Goal: Information Seeking & Learning: Find specific fact

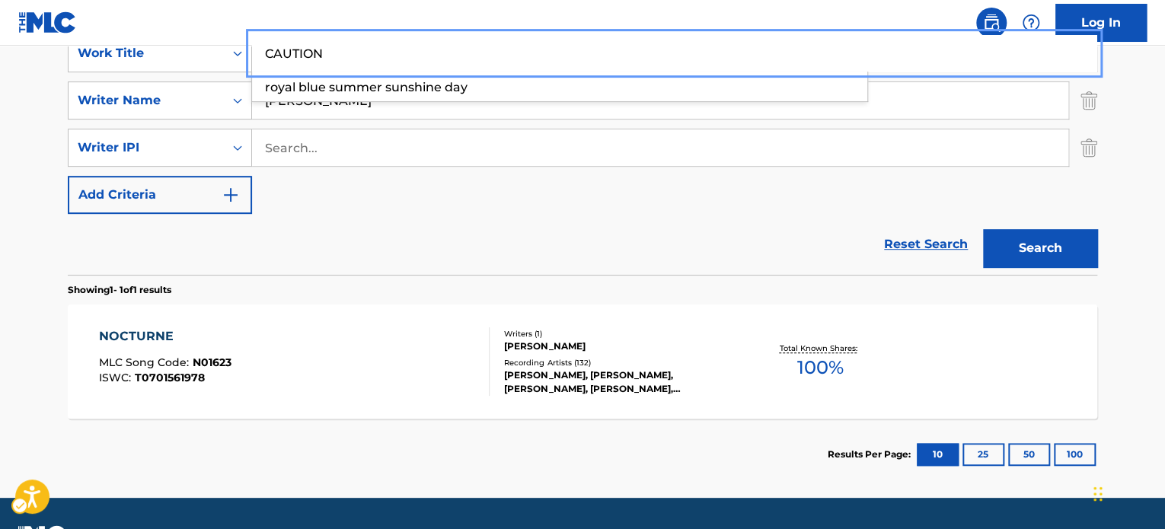
scroll to position [305, 0]
type input "CAUTION"
click at [517, 257] on div "Reset Search Search" at bounding box center [582, 244] width 1029 height 61
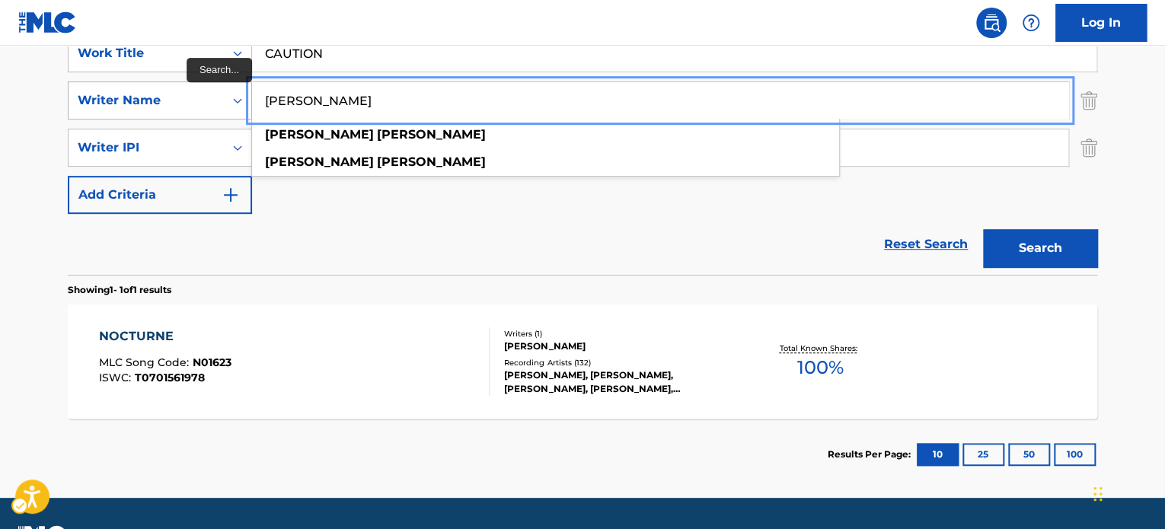
paste input "[PERSON_NAME]"
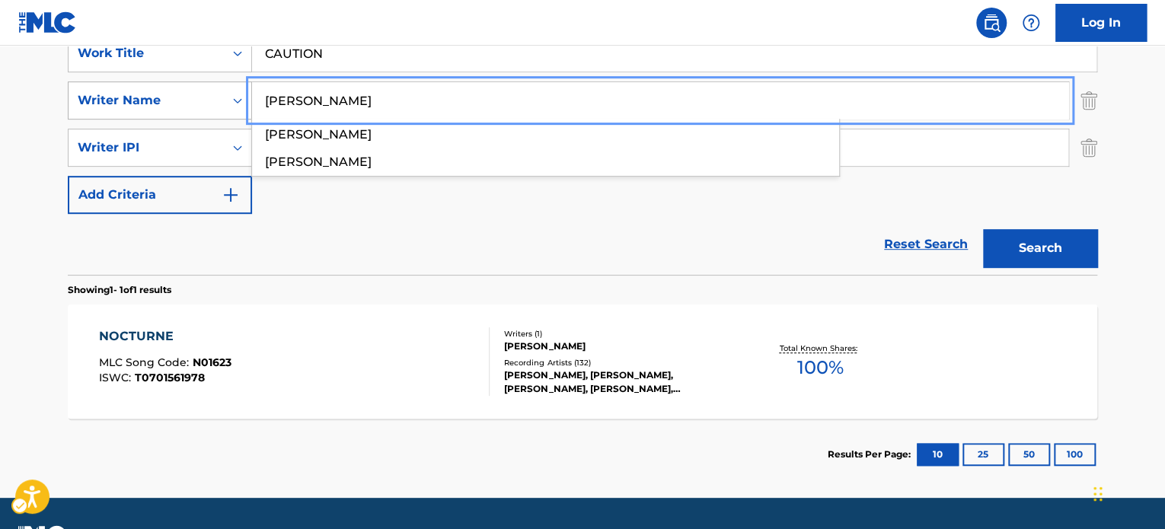
drag, startPoint x: 309, startPoint y: 103, endPoint x: 183, endPoint y: 100, distance: 126.4
click at [183, 100] on div "SearchWithCriteria1b4fba50-e6f2-42de-8334-92fe8b6d08b6 Writer Name [PERSON_NAME…" at bounding box center [582, 100] width 1029 height 38
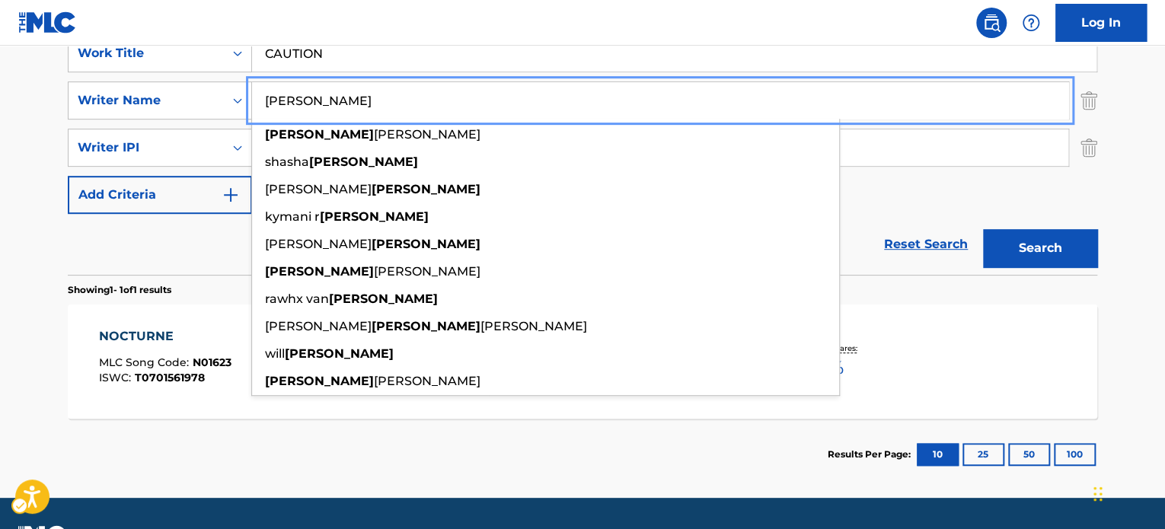
type input "[PERSON_NAME]"
click at [1053, 242] on button "Search" at bounding box center [1040, 248] width 114 height 38
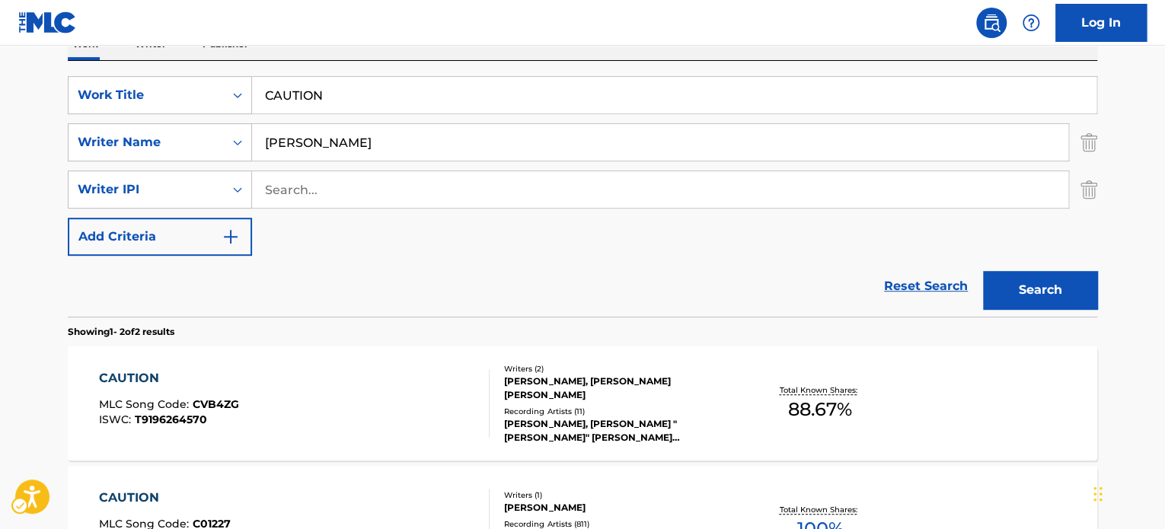
scroll to position [237, 0]
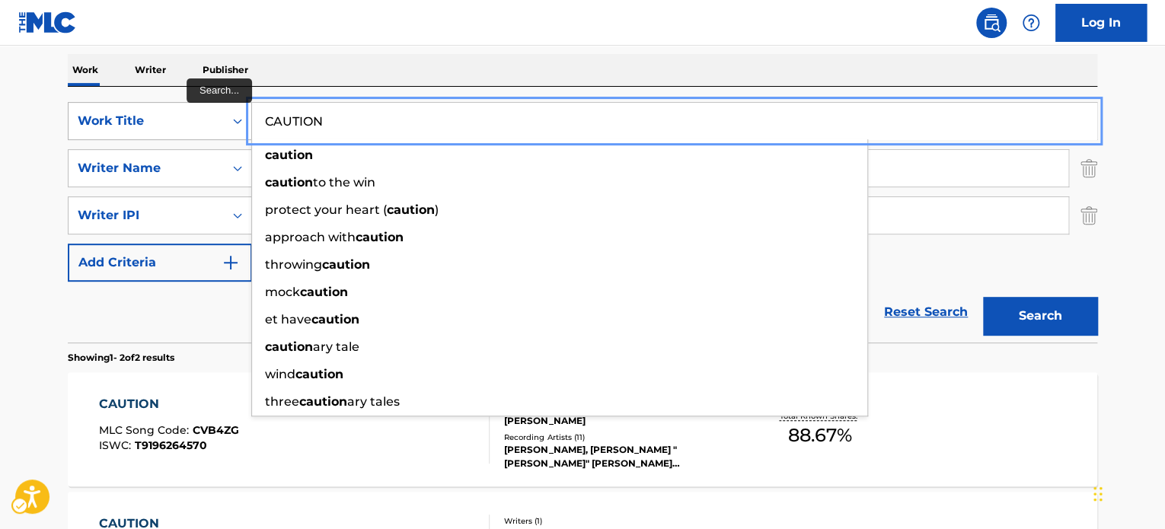
paste input "FUSSIN' AND FIGHTIN'"
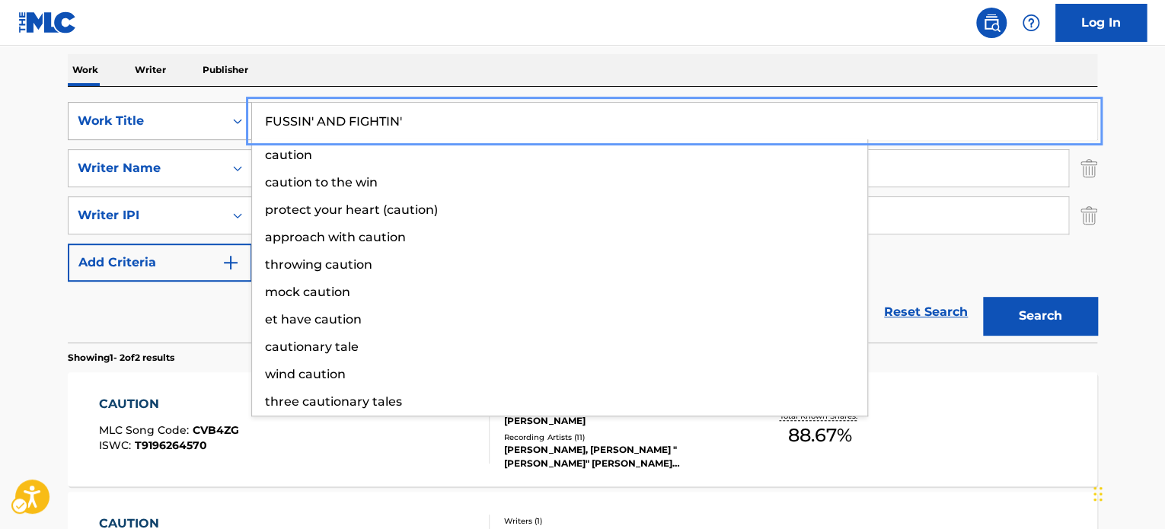
drag, startPoint x: 357, startPoint y: 110, endPoint x: 237, endPoint y: 136, distance: 123.1
click at [236, 136] on div "SearchWithCriteria162190ac-4354-4f19-9b84-cb3d91b615ef Work Title FUSSIN' AND F…" at bounding box center [582, 121] width 1029 height 38
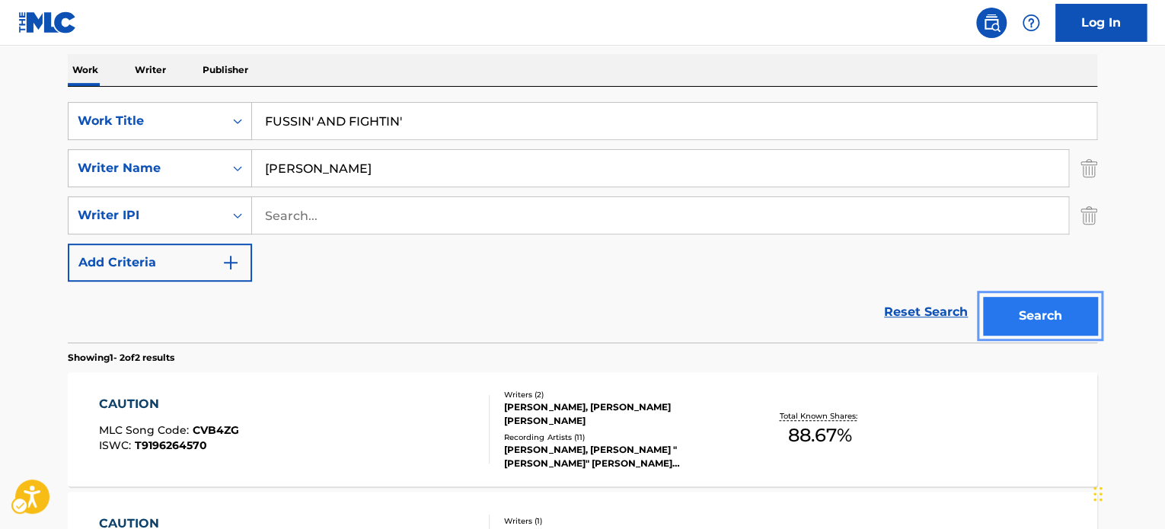
click at [1069, 317] on button "Search" at bounding box center [1040, 316] width 114 height 38
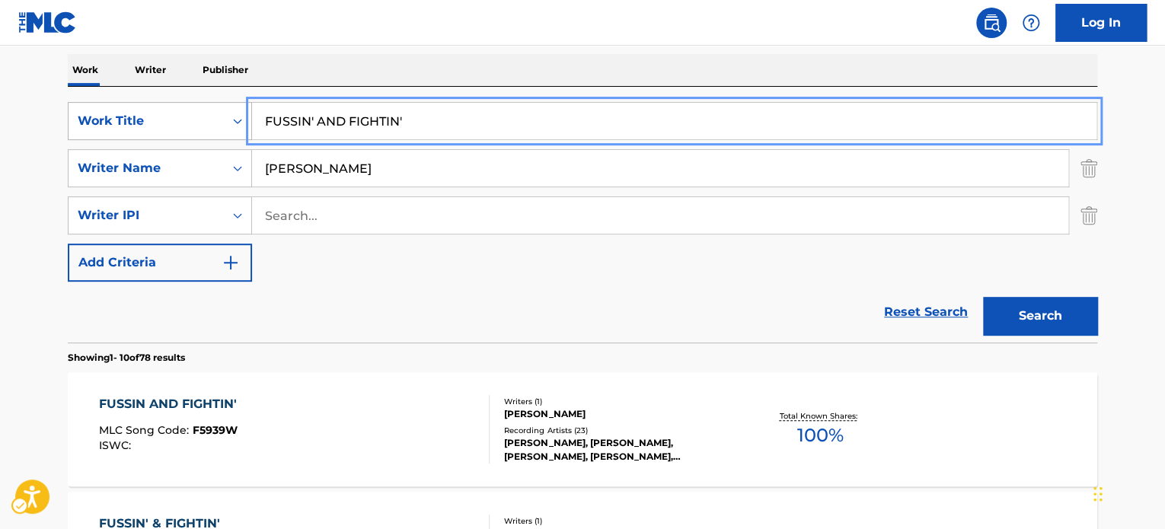
paste input "O DESTINO NAO QUIS"
drag, startPoint x: 314, startPoint y: 124, endPoint x: 219, endPoint y: 125, distance: 94.4
click at [219, 125] on div "SearchWithCriteria162190ac-4354-4f19-9b84-cb3d91b615ef Work Title O DESTINO NAO…" at bounding box center [582, 121] width 1029 height 38
type input "O DESTINO NAO QUIS"
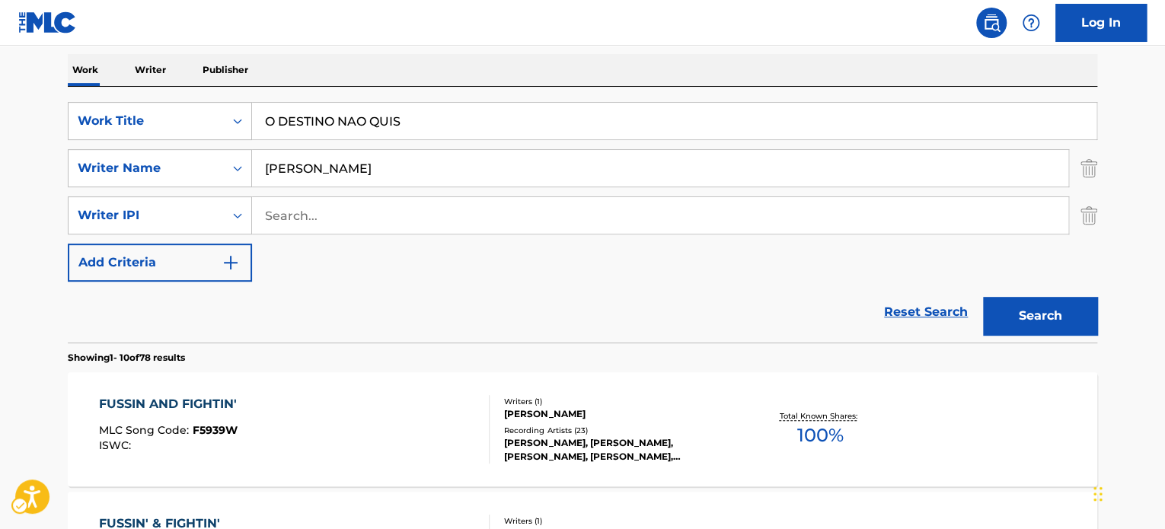
click at [491, 279] on div "SearchWithCriteria162190ac-4354-4f19-9b84-cb3d91b615ef Work Title O DESTINO NAO…" at bounding box center [582, 192] width 1029 height 180
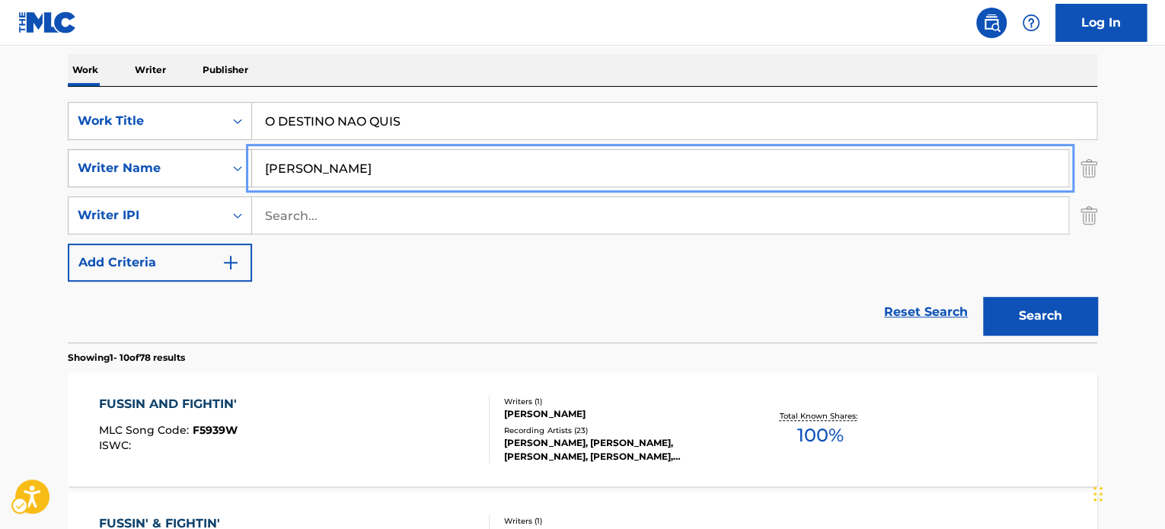
paste input "TALES [PERSON_NAME] [PERSON_NAME]"
drag, startPoint x: 269, startPoint y: 177, endPoint x: 201, endPoint y: 176, distance: 67.8
click at [201, 176] on div "SearchWithCriteria1b4fba50-e6f2-42de-8334-92fe8b6d08b6 Writer Name TALES [PERSO…" at bounding box center [582, 168] width 1029 height 38
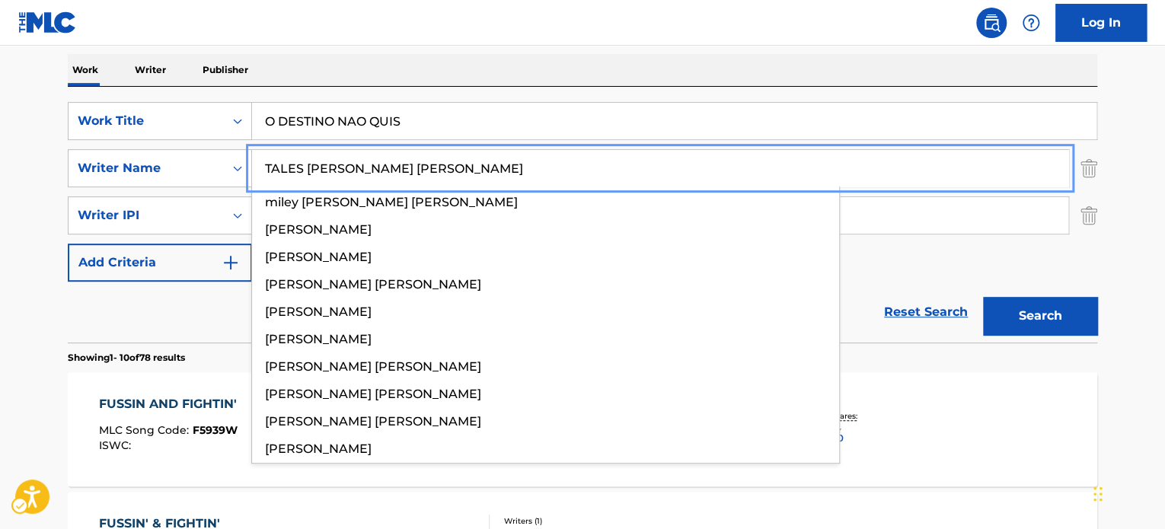
type input "TALES [PERSON_NAME] [PERSON_NAME]"
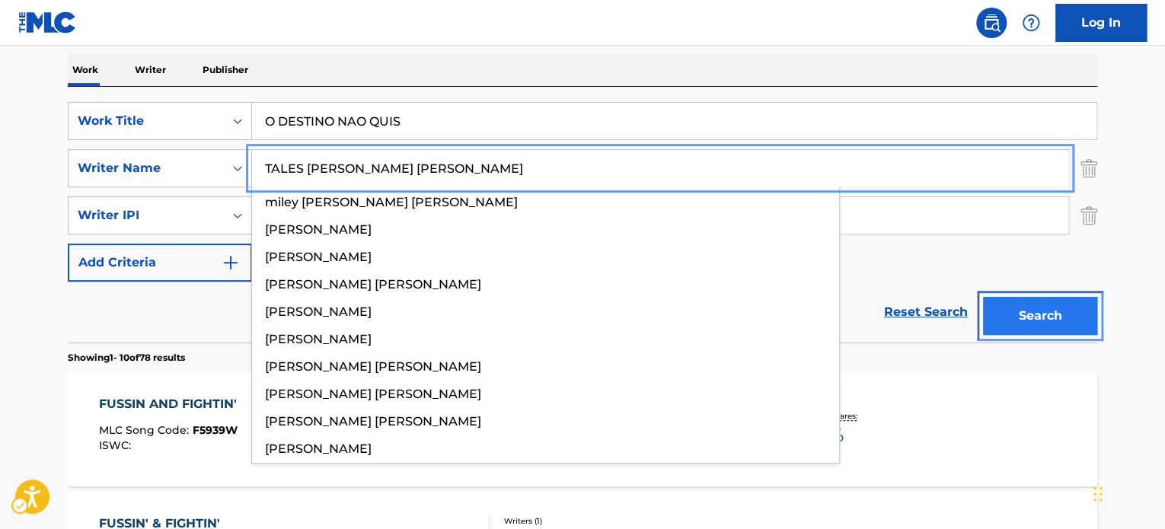
click at [1041, 311] on button "Search" at bounding box center [1040, 316] width 114 height 38
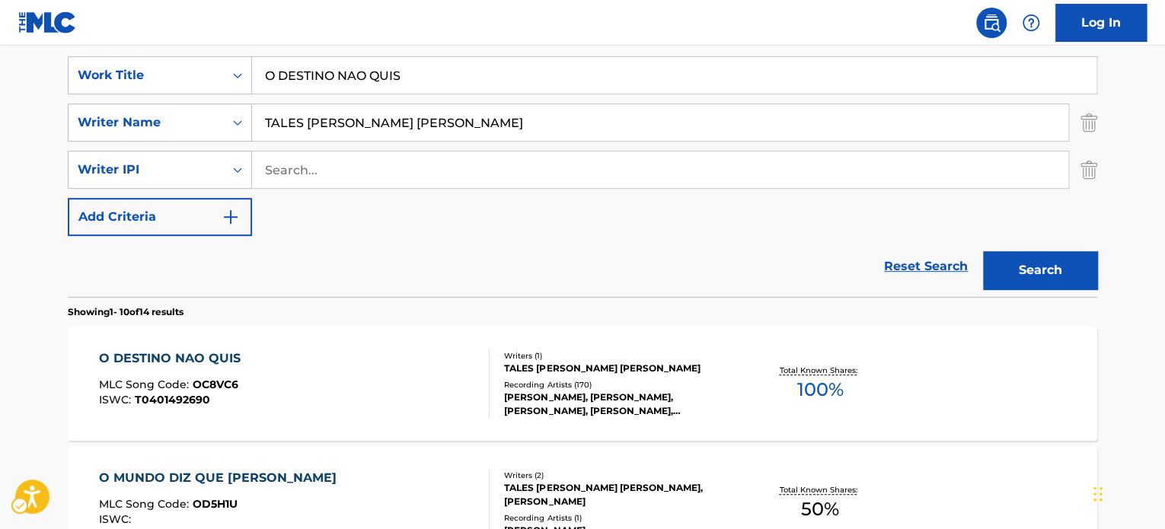
scroll to position [171, 0]
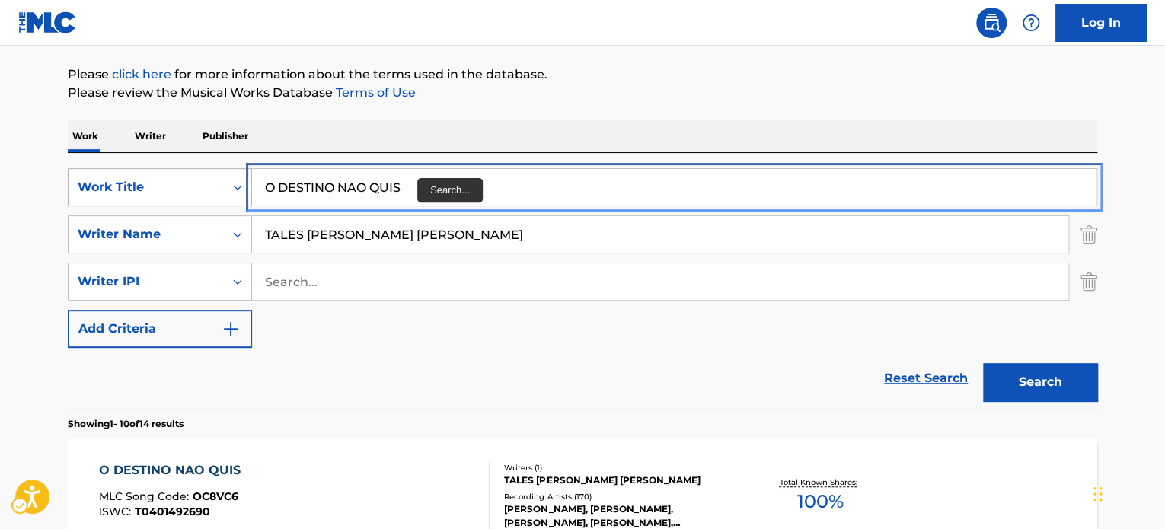
paste input "BROKEN BOTTLE"
drag, startPoint x: 421, startPoint y: 188, endPoint x: 203, endPoint y: 188, distance: 217.8
click at [204, 182] on div "SearchWithCriteria162190ac-4354-4f19-9b84-cb3d91b615ef Work Title BROKEN BOTTLES" at bounding box center [582, 187] width 1029 height 38
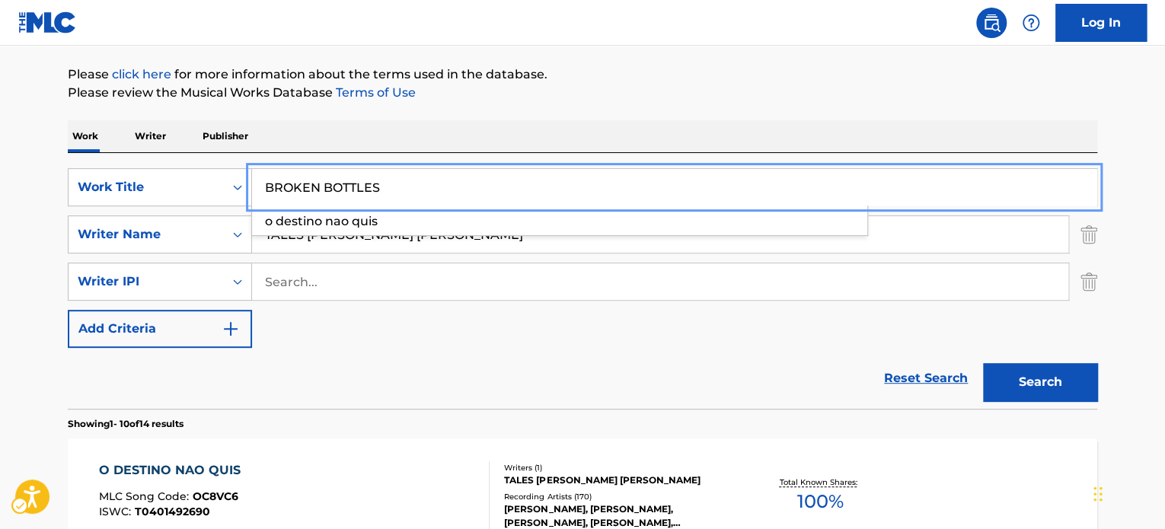
type input "BROKEN BOTTLES"
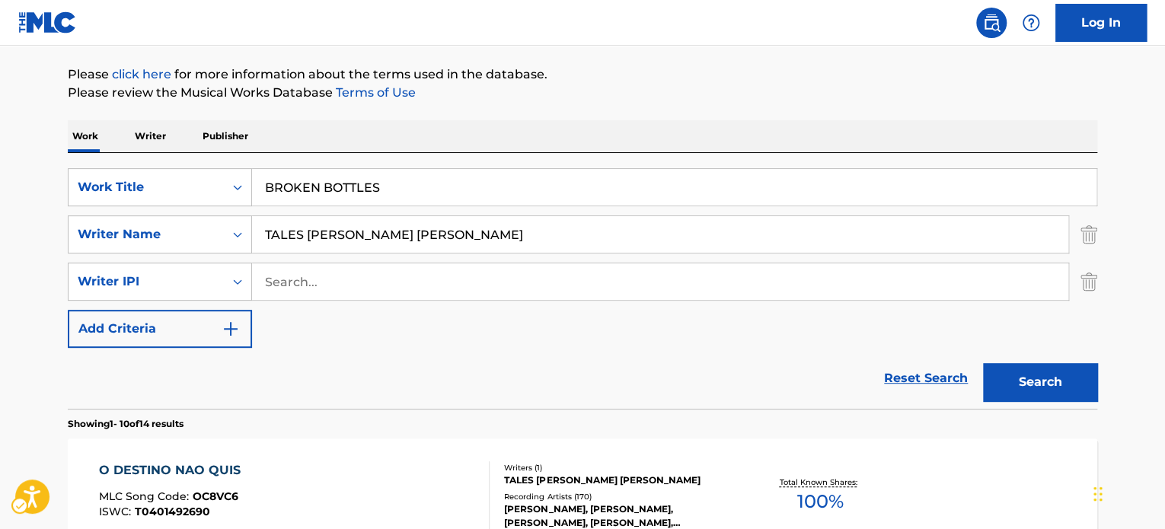
drag, startPoint x: 407, startPoint y: 343, endPoint x: 523, endPoint y: 343, distance: 116.5
click at [408, 343] on div "SearchWithCriteria162190ac-4354-4f19-9b84-cb3d91b615ef Work Title BROKEN BOTTLE…" at bounding box center [582, 258] width 1029 height 180
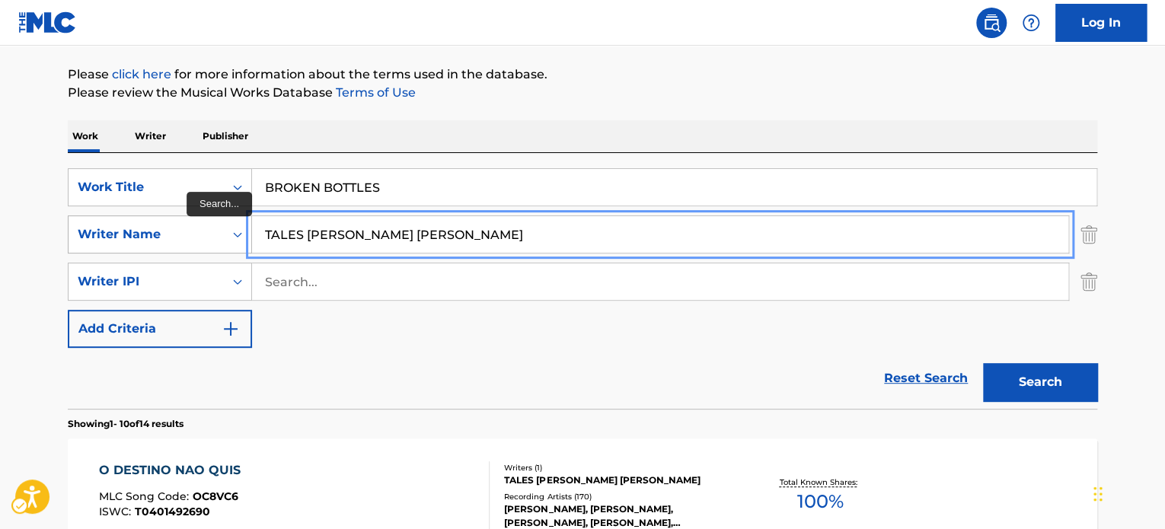
paste input "[PERSON_NAME]"
drag, startPoint x: 439, startPoint y: 233, endPoint x: 165, endPoint y: 231, distance: 273.4
click at [165, 231] on div "SearchWithCriteria1b4fba50-e6f2-42de-8334-92fe8b6d08b6 Writer Name [PERSON_NAME]" at bounding box center [582, 234] width 1029 height 38
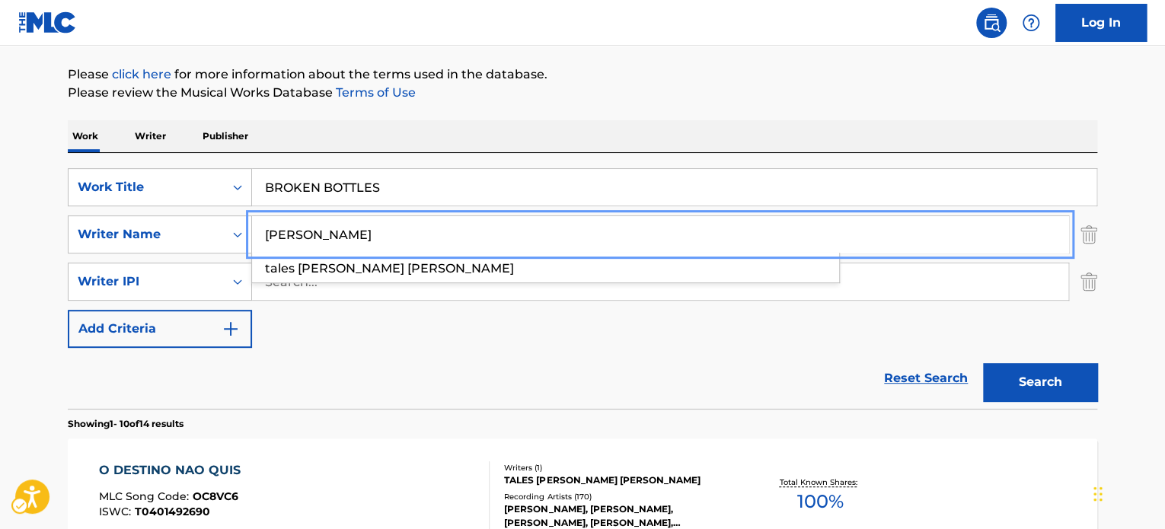
type input "[PERSON_NAME]"
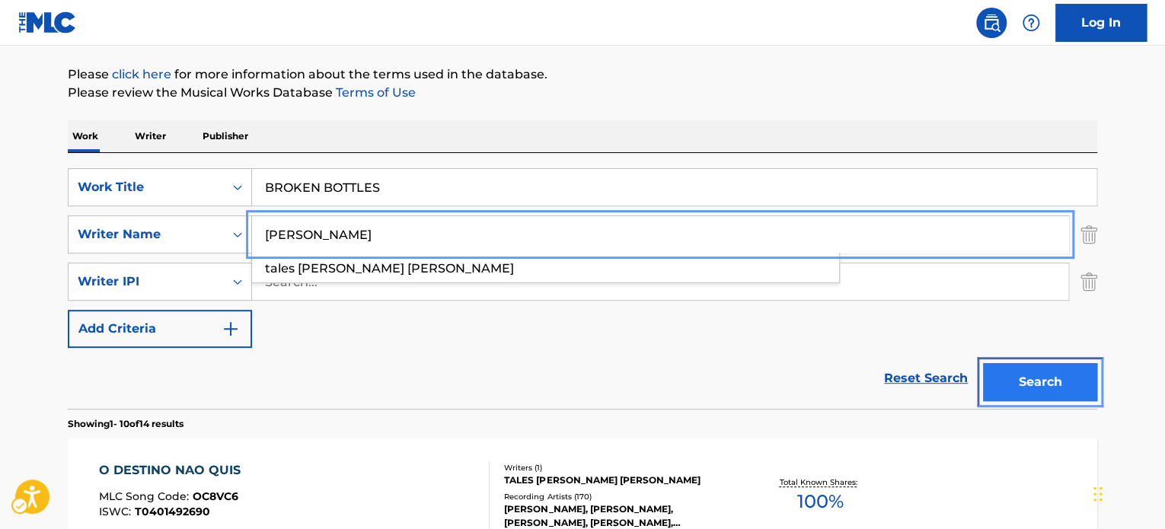
click at [1042, 383] on button "Search" at bounding box center [1040, 382] width 114 height 38
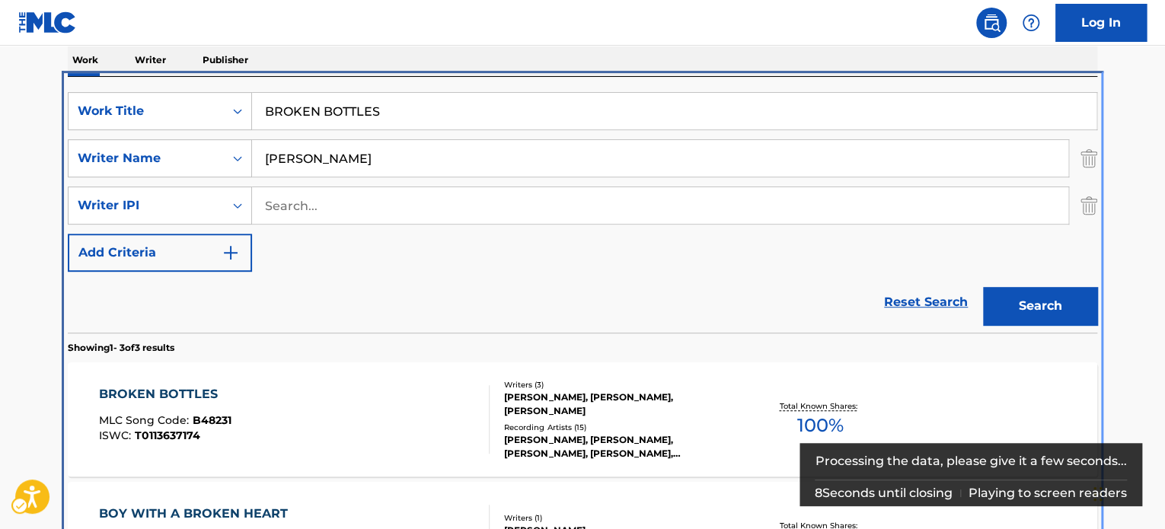
scroll to position [323, 0]
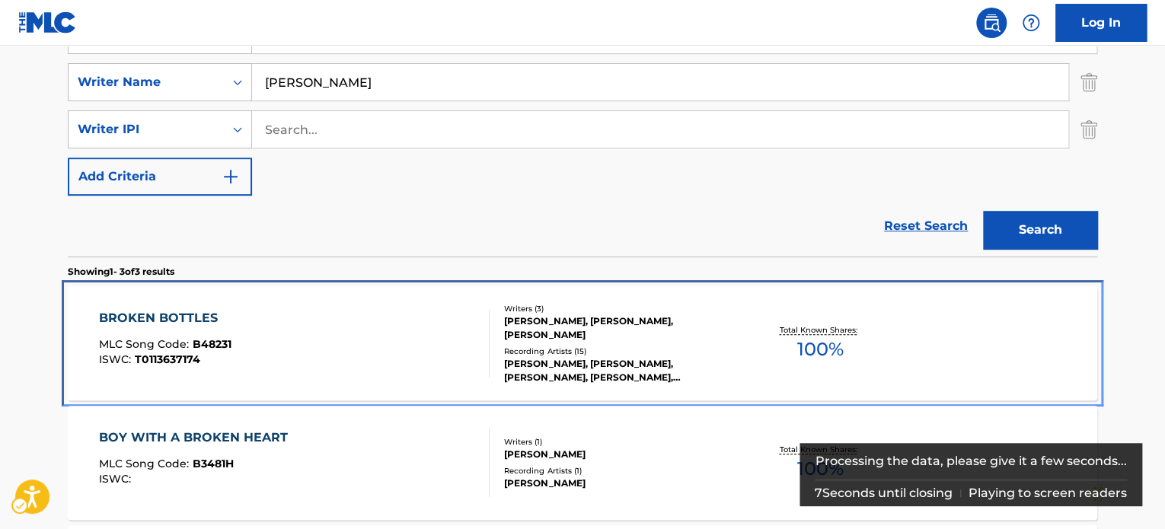
click at [662, 336] on div "[PERSON_NAME], [PERSON_NAME], [PERSON_NAME]" at bounding box center [619, 327] width 230 height 27
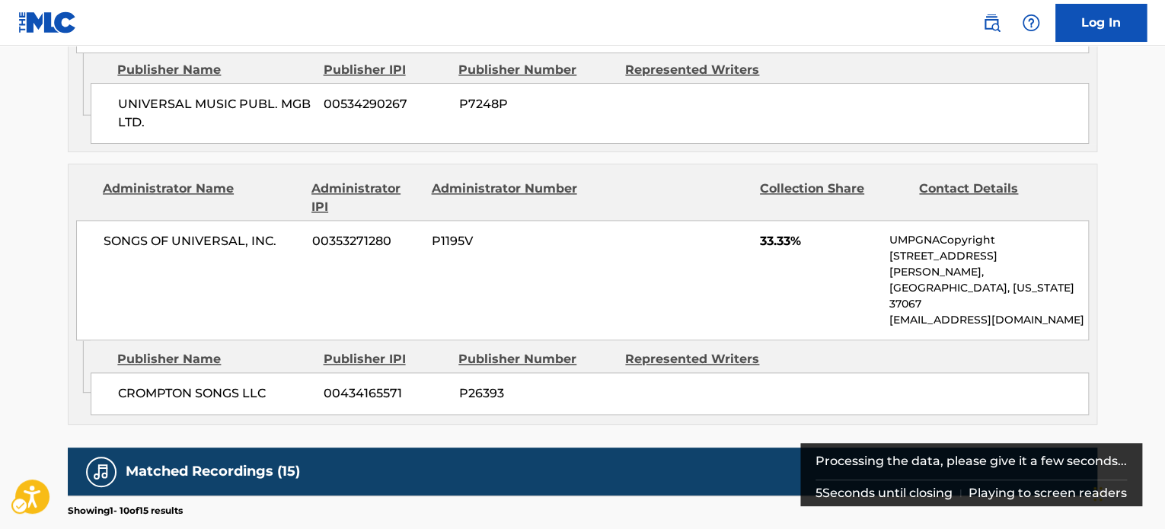
scroll to position [1218, 0]
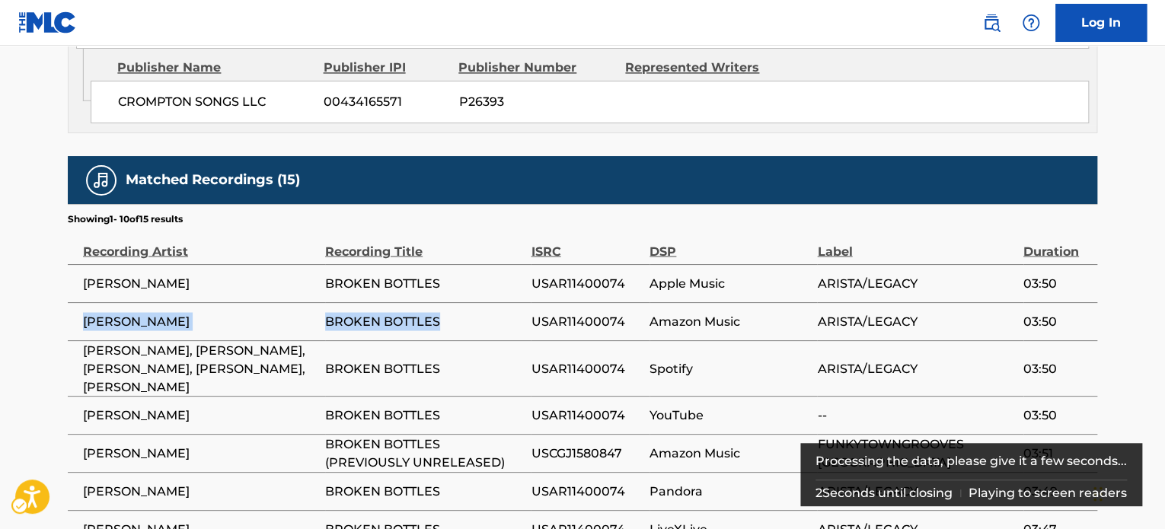
drag, startPoint x: 81, startPoint y: 250, endPoint x: 442, endPoint y: 270, distance: 361.5
click at [442, 302] on tr "[PERSON_NAME] BROKEN BOTTLES USAR11400074 Amazon Music ARISTA/LEGACY 03:50" at bounding box center [582, 321] width 1029 height 38
copy tr "[PERSON_NAME] BROKEN BOTTLES"
